Goal: Entertainment & Leisure: Browse casually

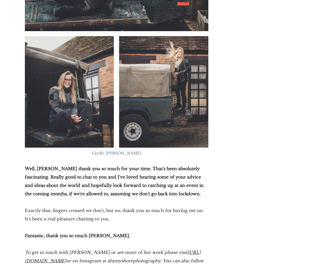
scroll to position [8434, 0]
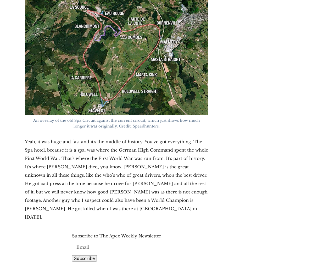
scroll to position [12515, 0]
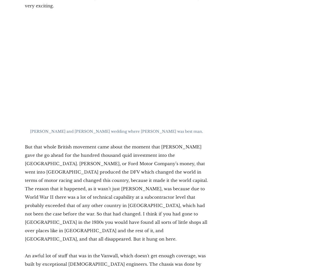
scroll to position [8776, 0]
drag, startPoint x: 254, startPoint y: 80, endPoint x: 251, endPoint y: 58, distance: 22.7
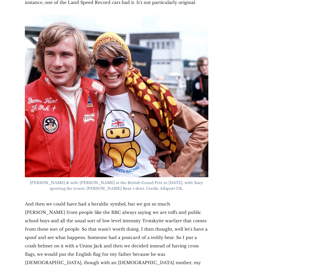
scroll to position [8178, 0]
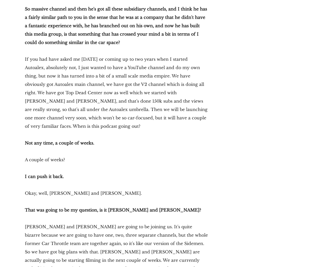
scroll to position [2353, 0]
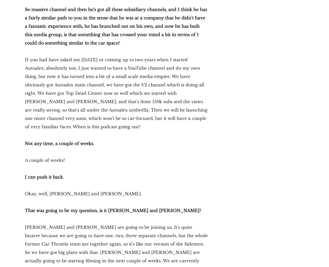
click at [56, 95] on p "If you had have asked me [DATE] or coming up to two years when I started Autoal…" at bounding box center [117, 93] width 184 height 75
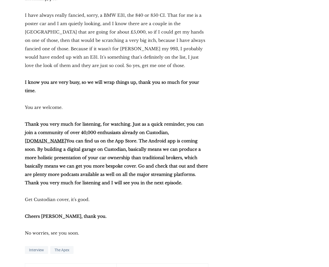
scroll to position [5451, 0]
